Goal: Check status: Check status

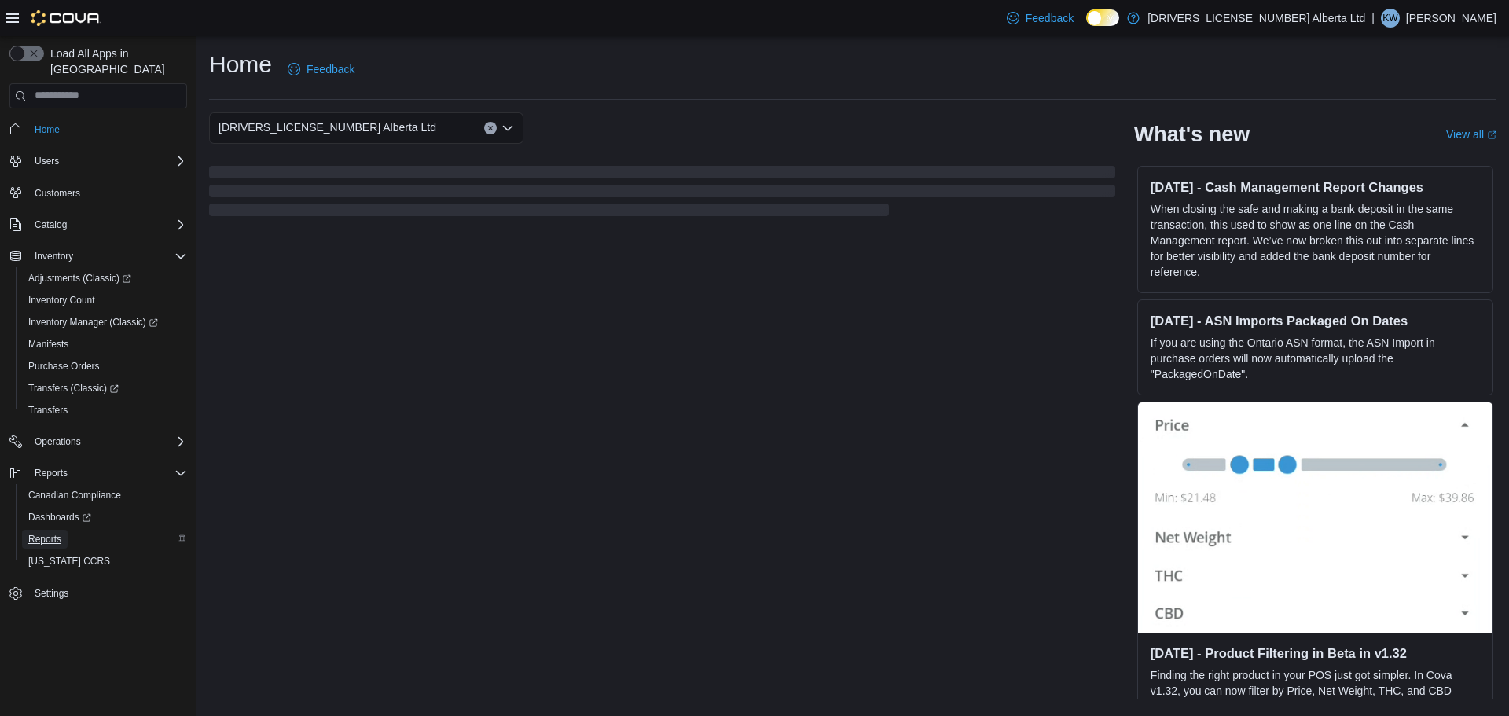
click at [57, 533] on span "Reports" at bounding box center [44, 539] width 33 height 13
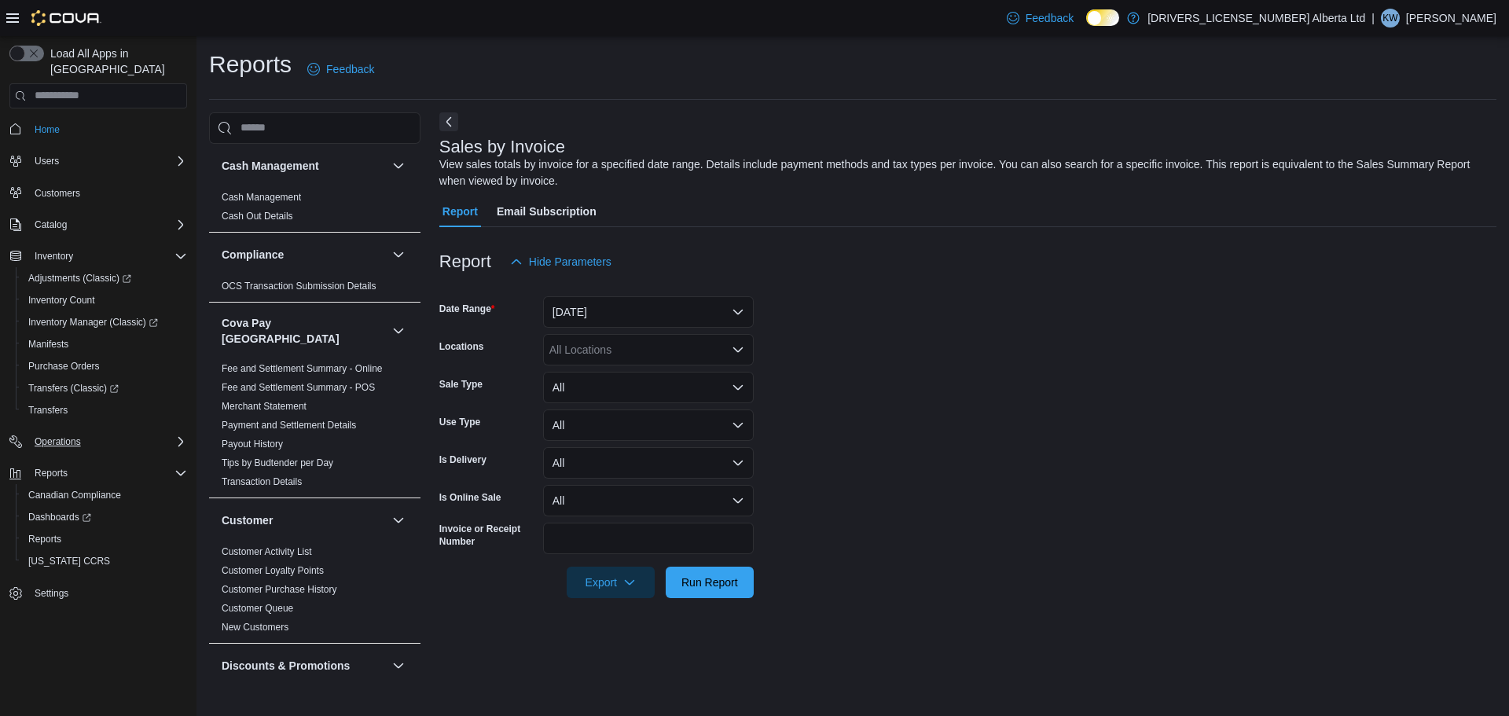
click at [178, 435] on icon "Complex example" at bounding box center [181, 441] width 13 height 13
click at [180, 219] on icon "Complex example" at bounding box center [181, 225] width 13 height 13
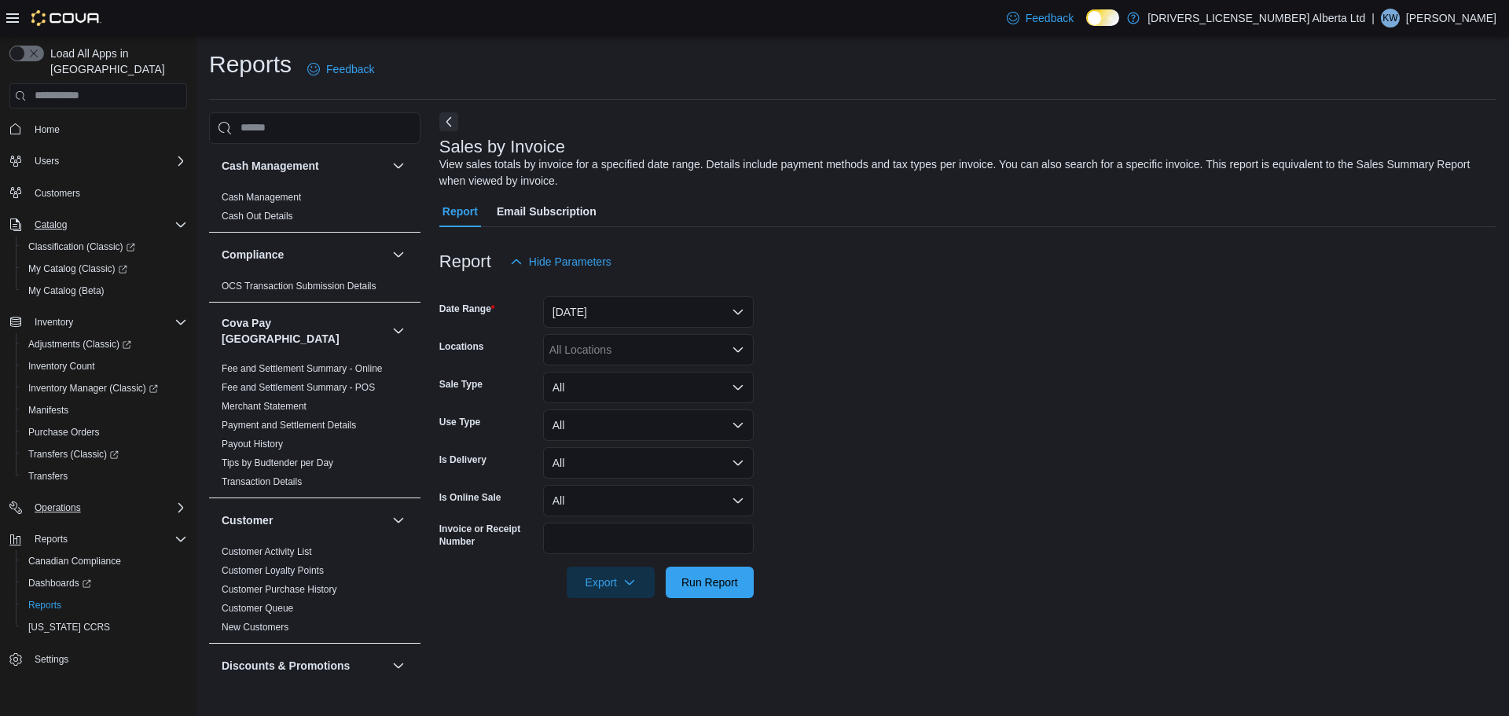
click at [180, 219] on icon "Complex example" at bounding box center [181, 225] width 13 height 13
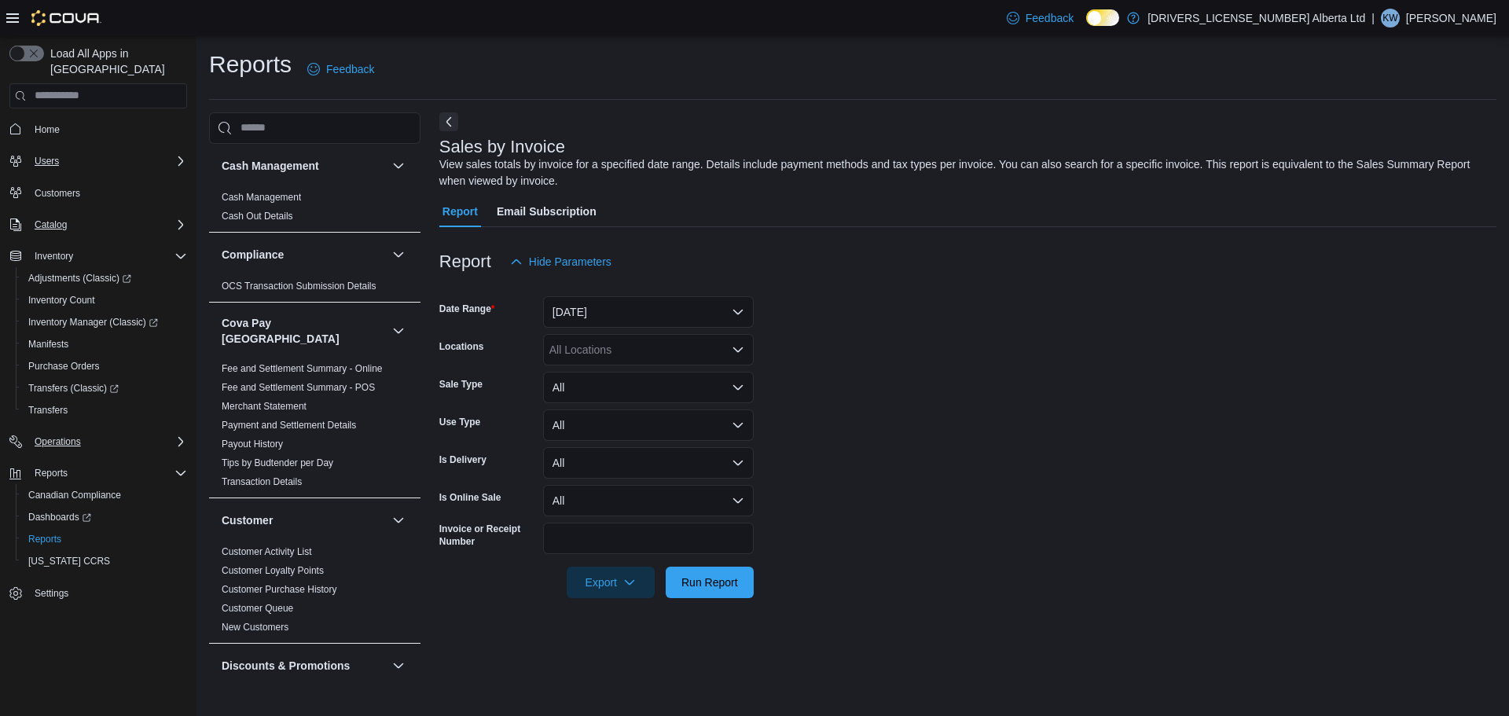
click at [184, 155] on icon "Complex example" at bounding box center [181, 161] width 13 height 13
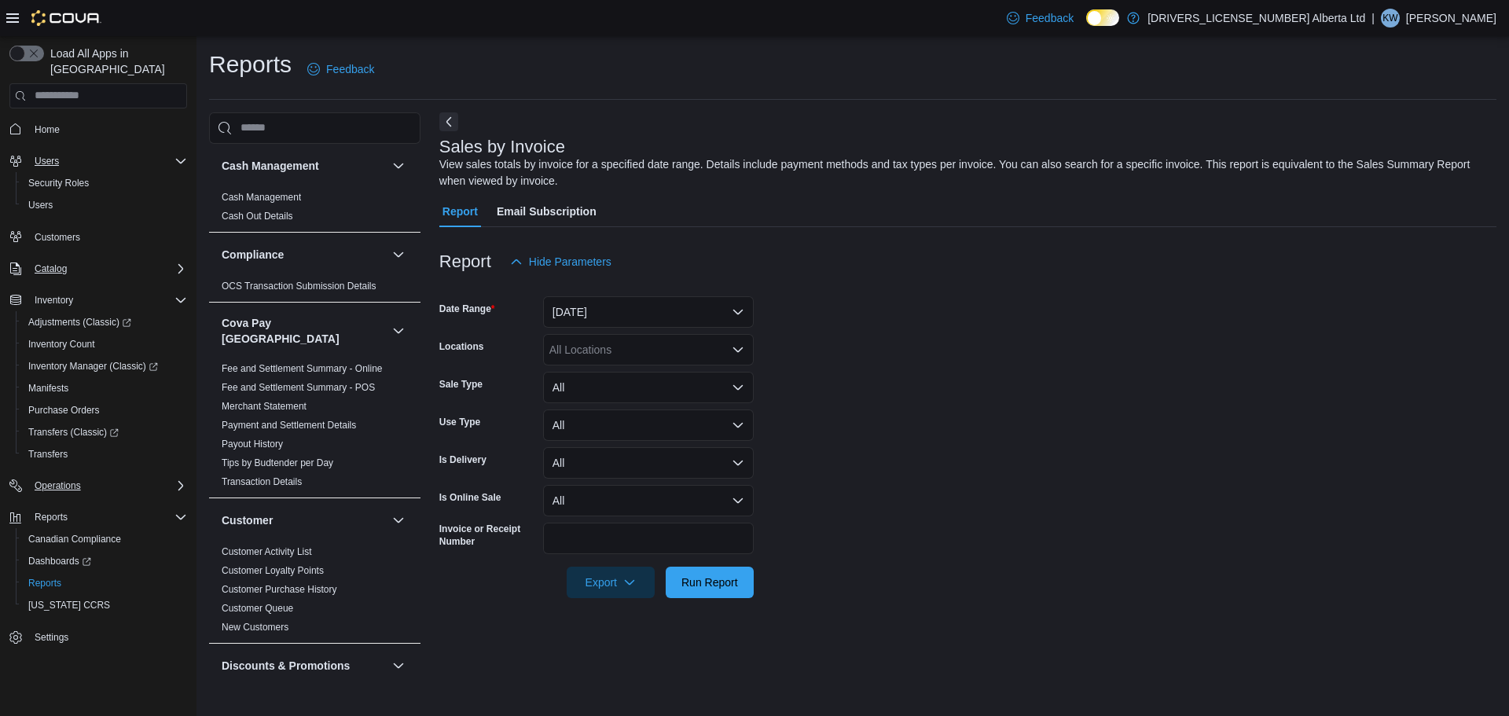
click at [184, 155] on icon "Complex example" at bounding box center [181, 161] width 13 height 13
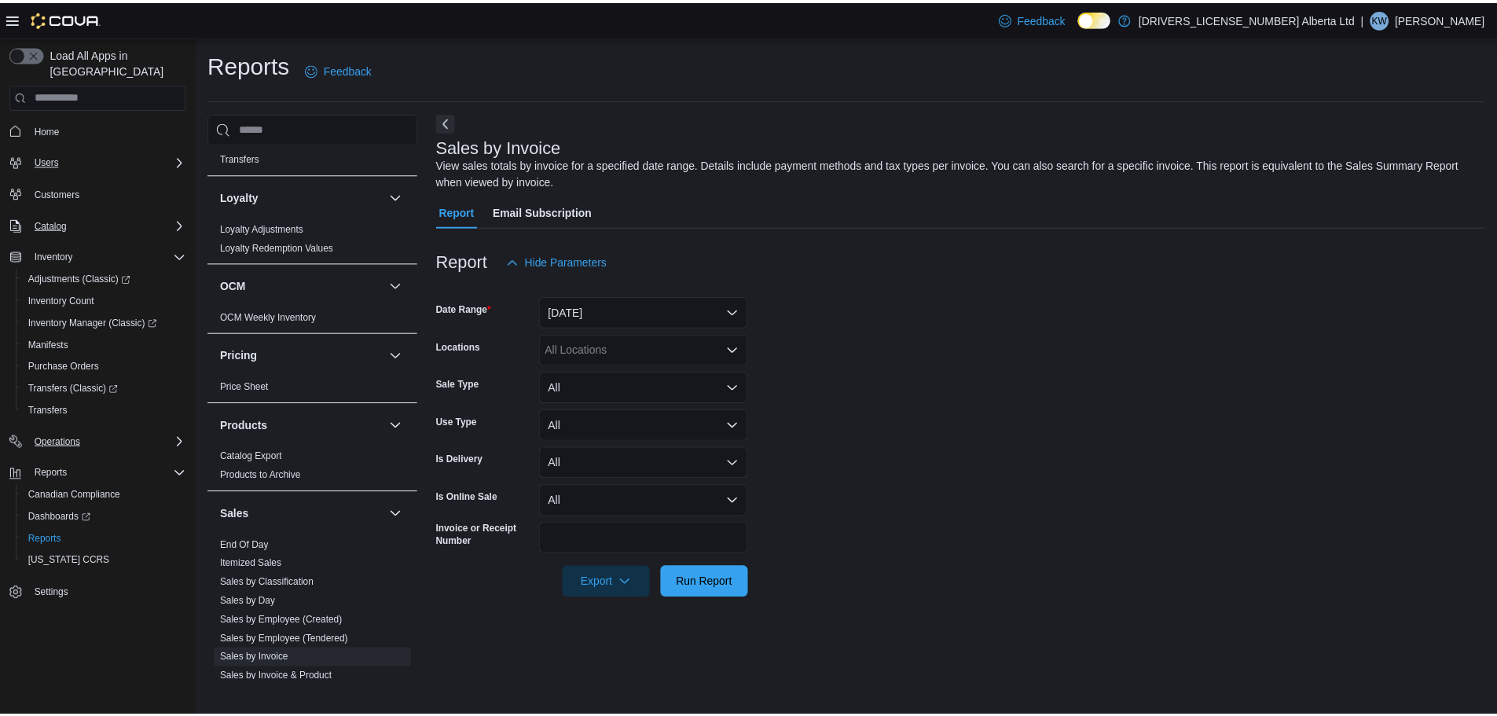
scroll to position [1101, 0]
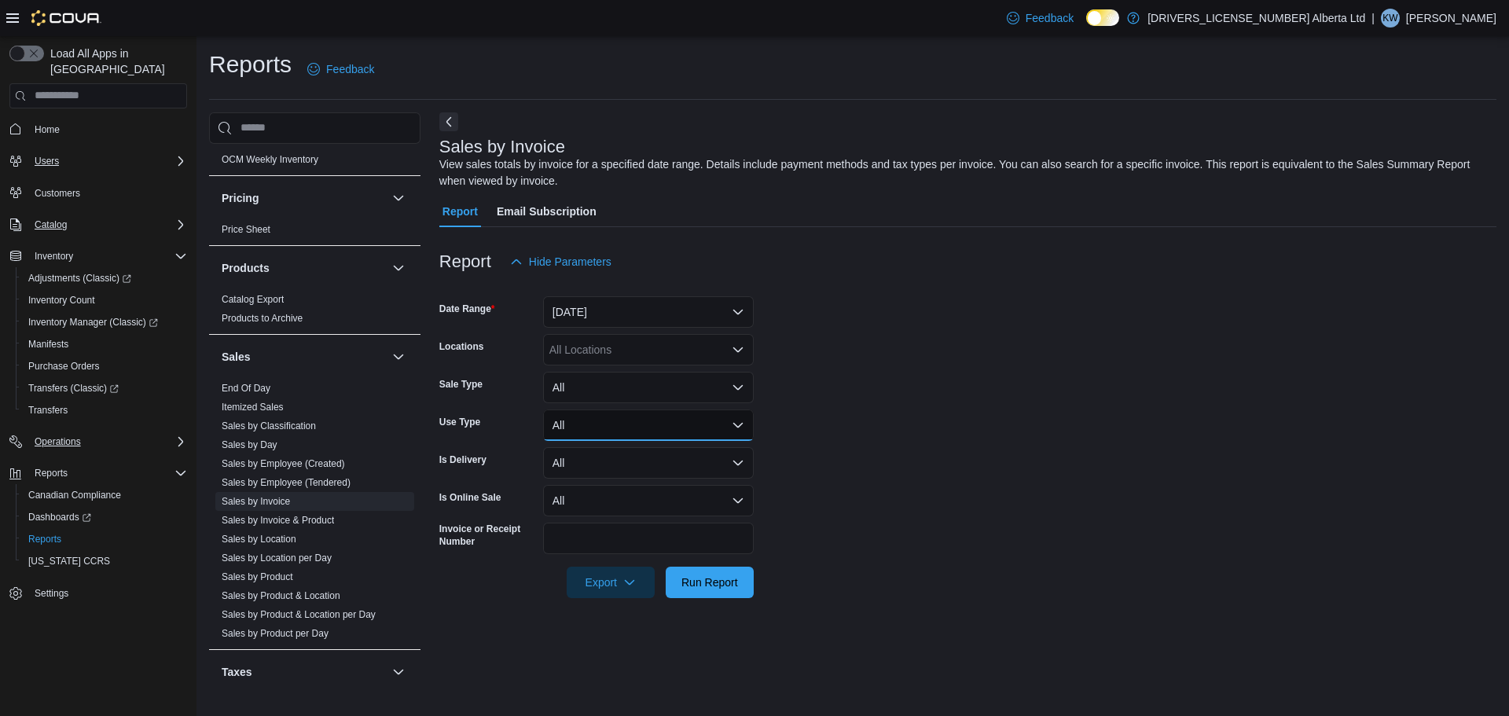
click at [678, 424] on button "All" at bounding box center [648, 425] width 211 height 31
click at [682, 579] on span "Run Report" at bounding box center [710, 582] width 57 height 16
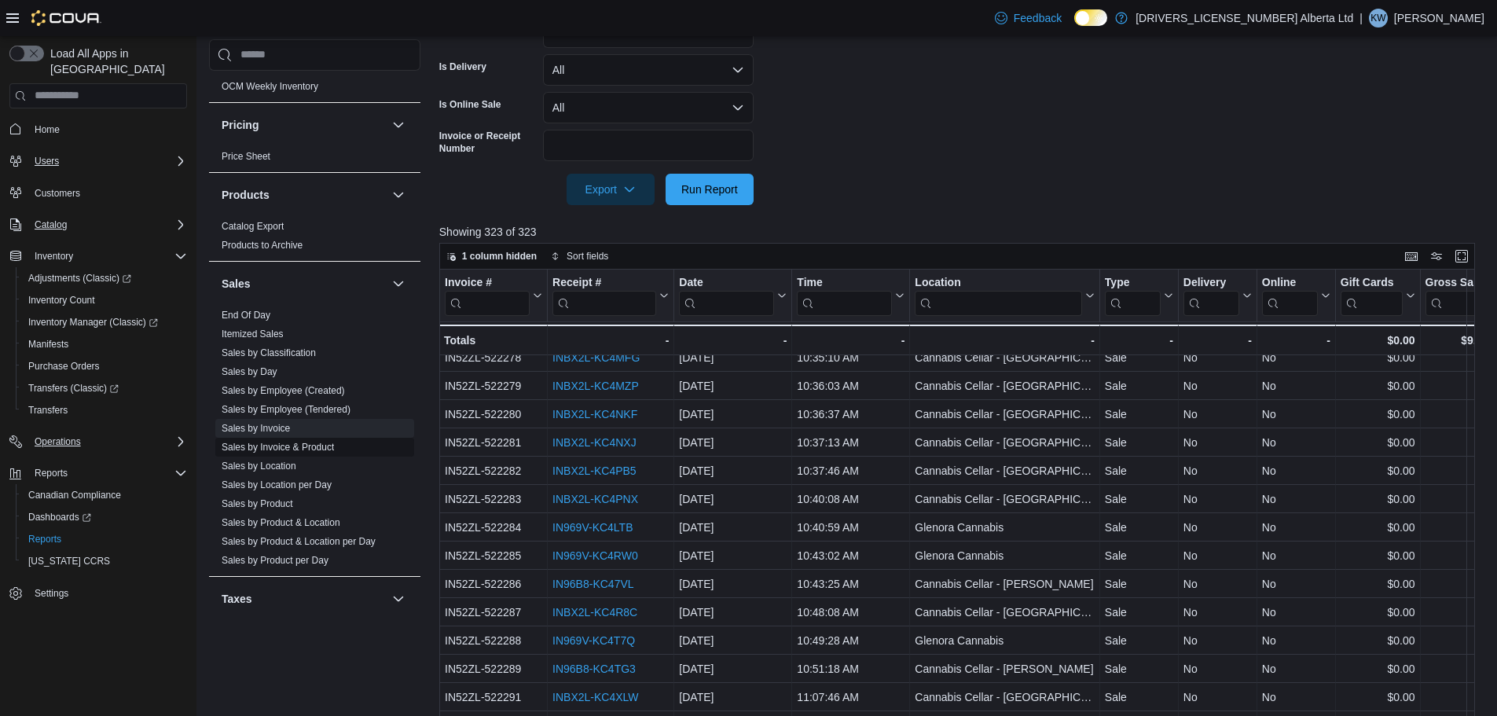
scroll to position [550, 0]
